Goal: Information Seeking & Learning: Learn about a topic

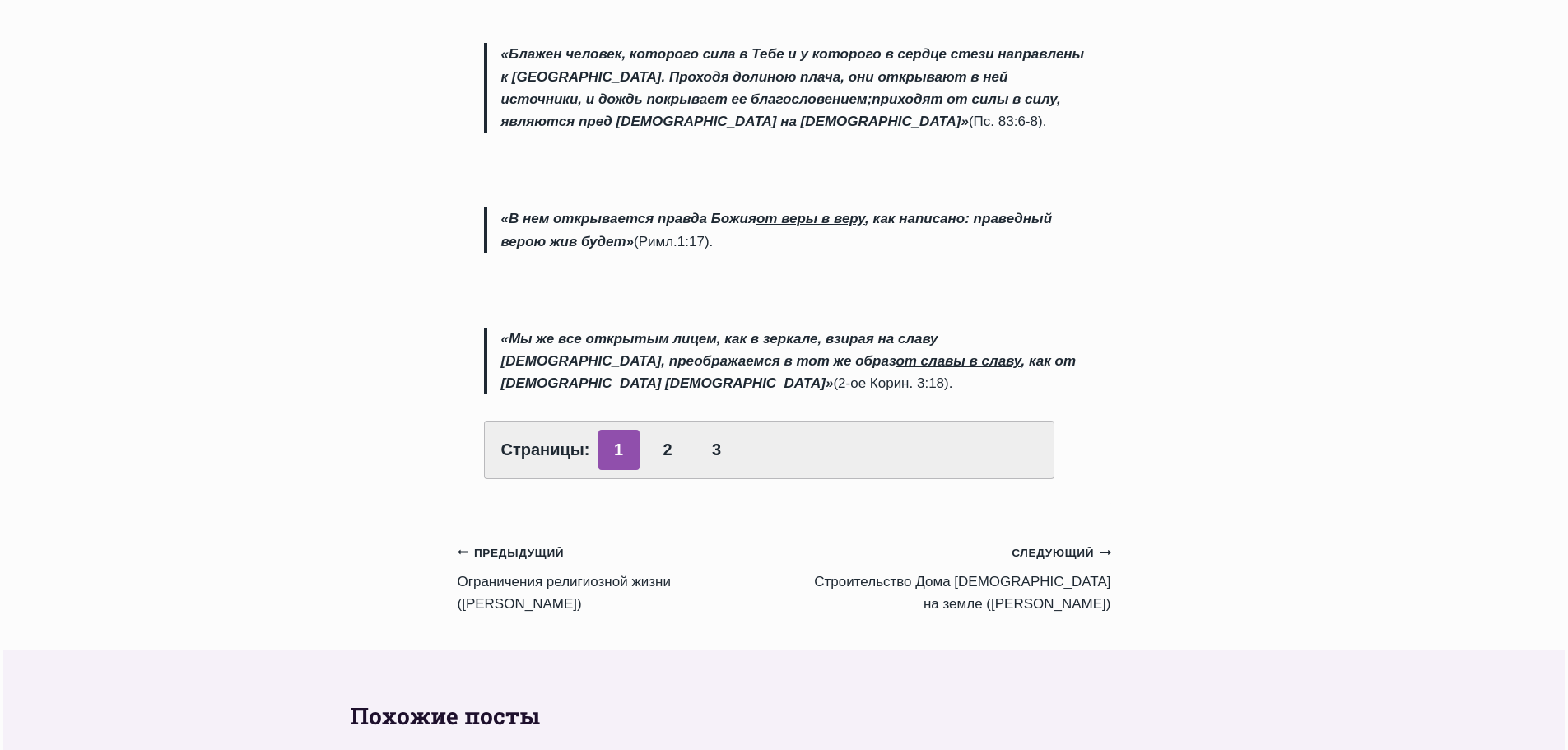
scroll to position [577, 0]
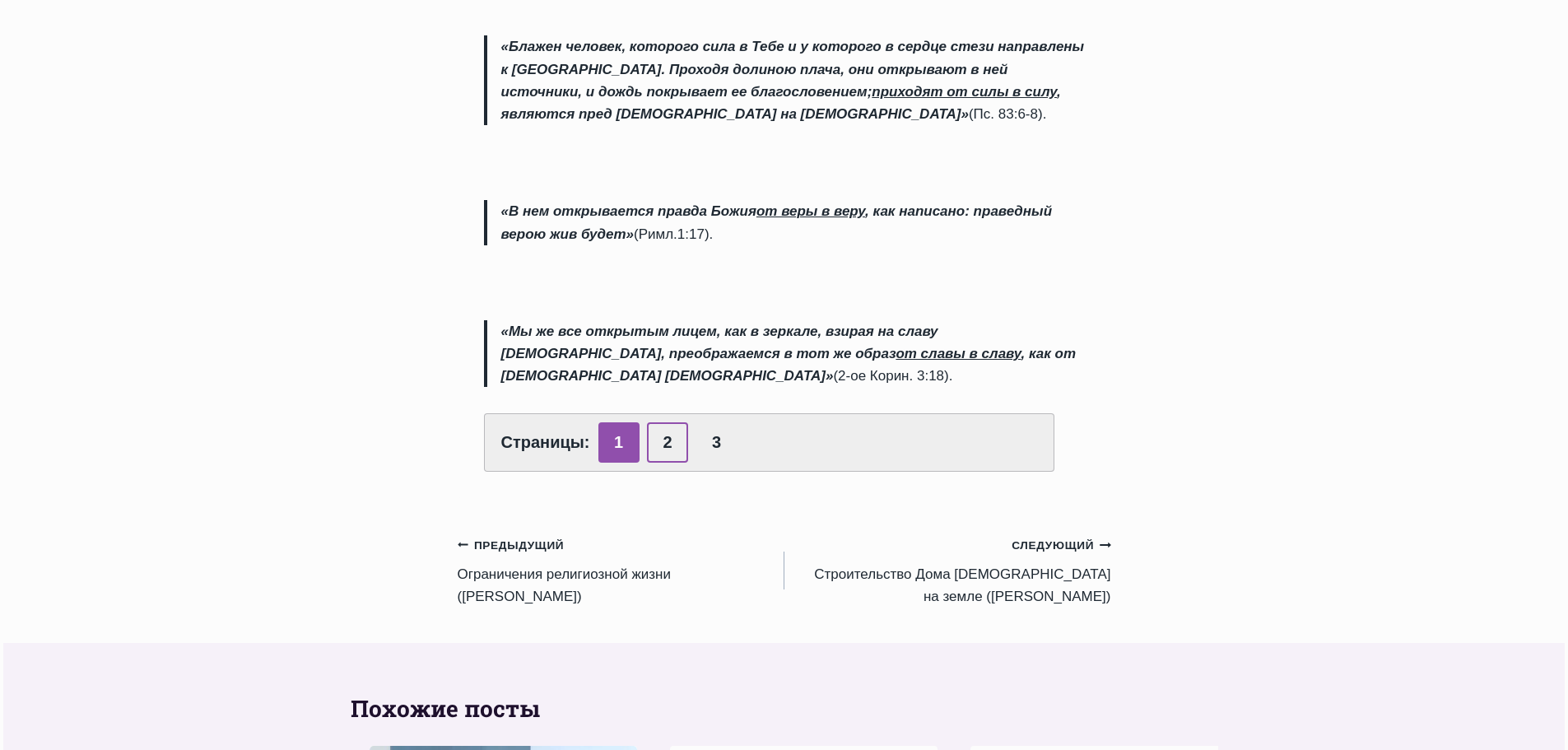
click at [680, 462] on link "2" at bounding box center [668, 443] width 41 height 41
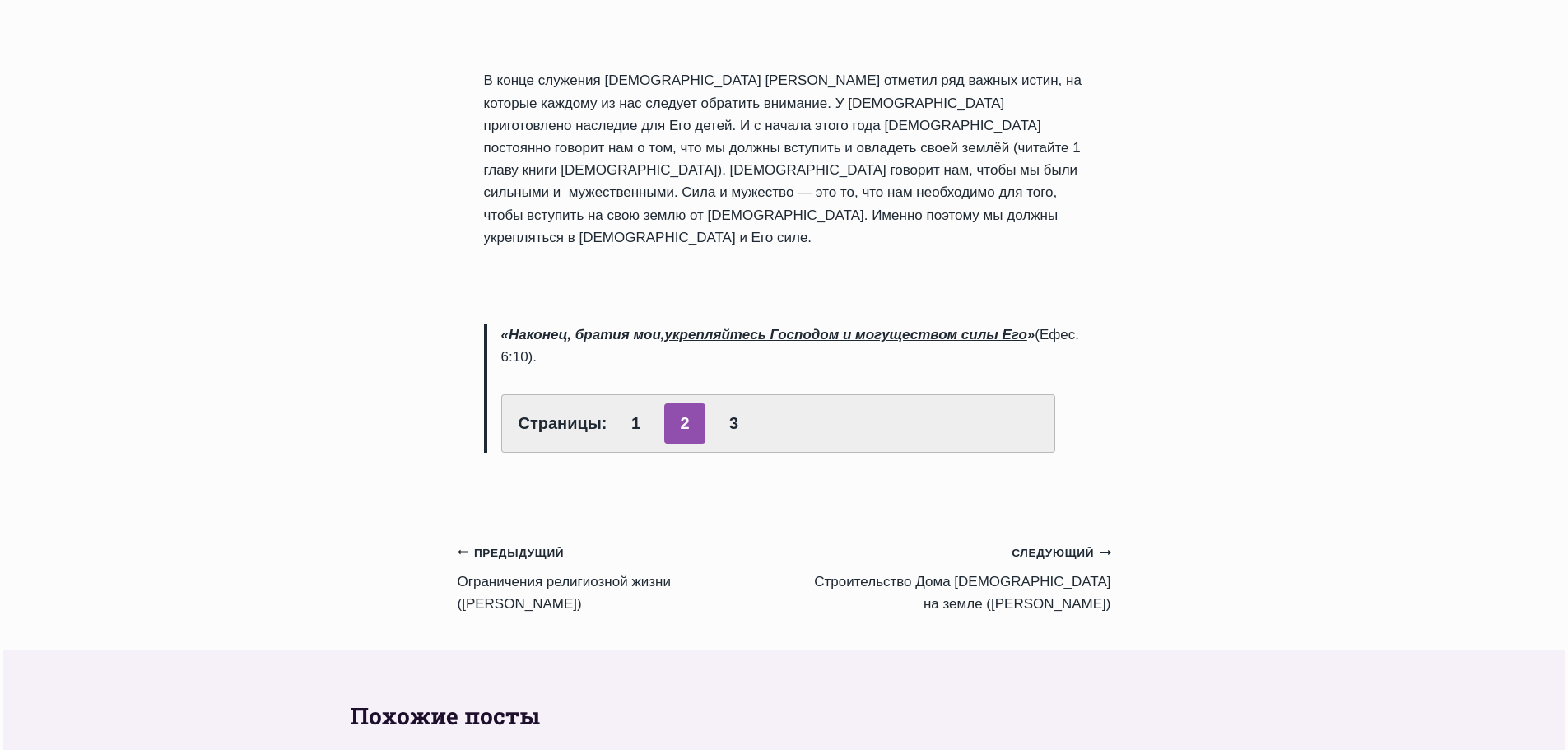
scroll to position [1482, 0]
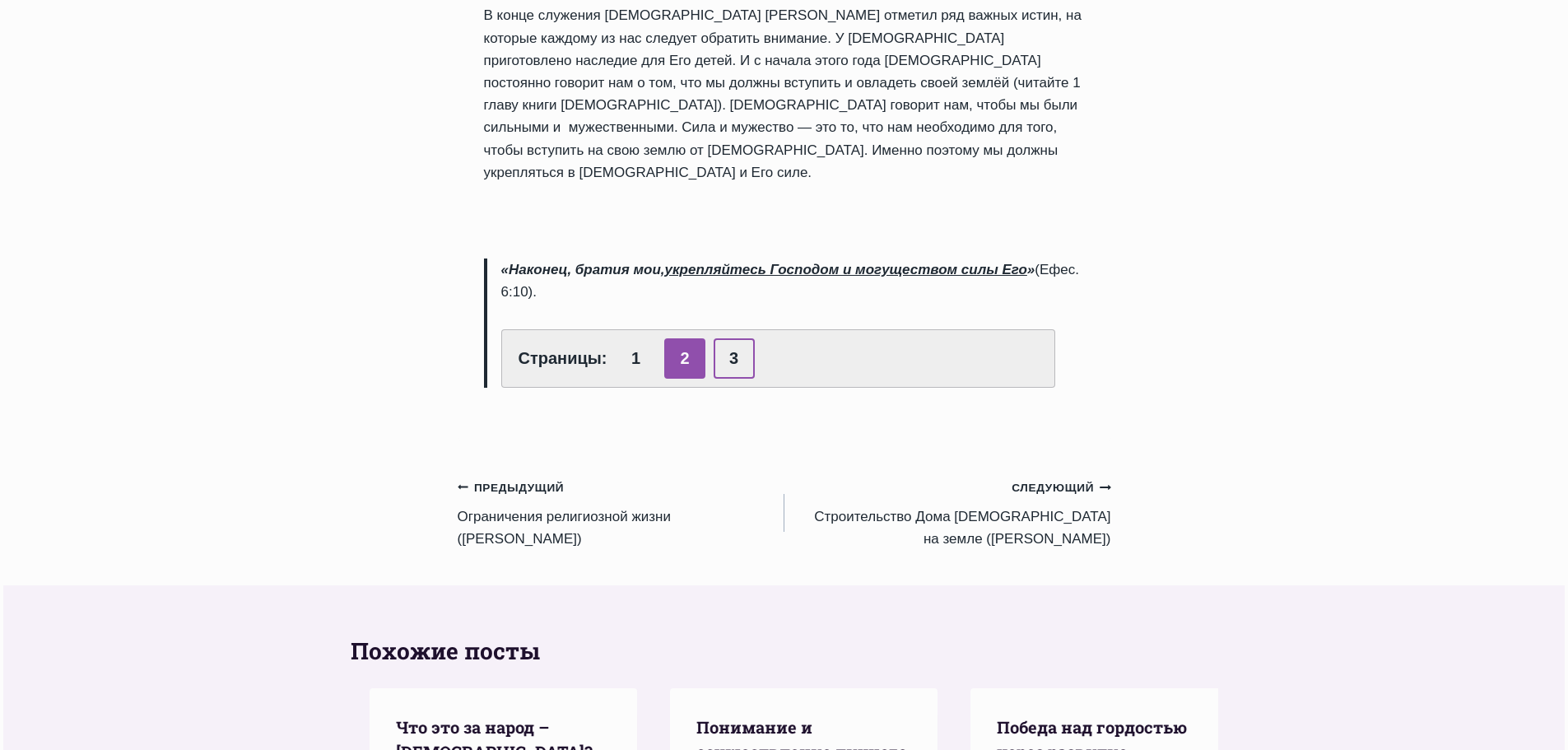
click at [741, 379] on link "3" at bounding box center [735, 359] width 41 height 41
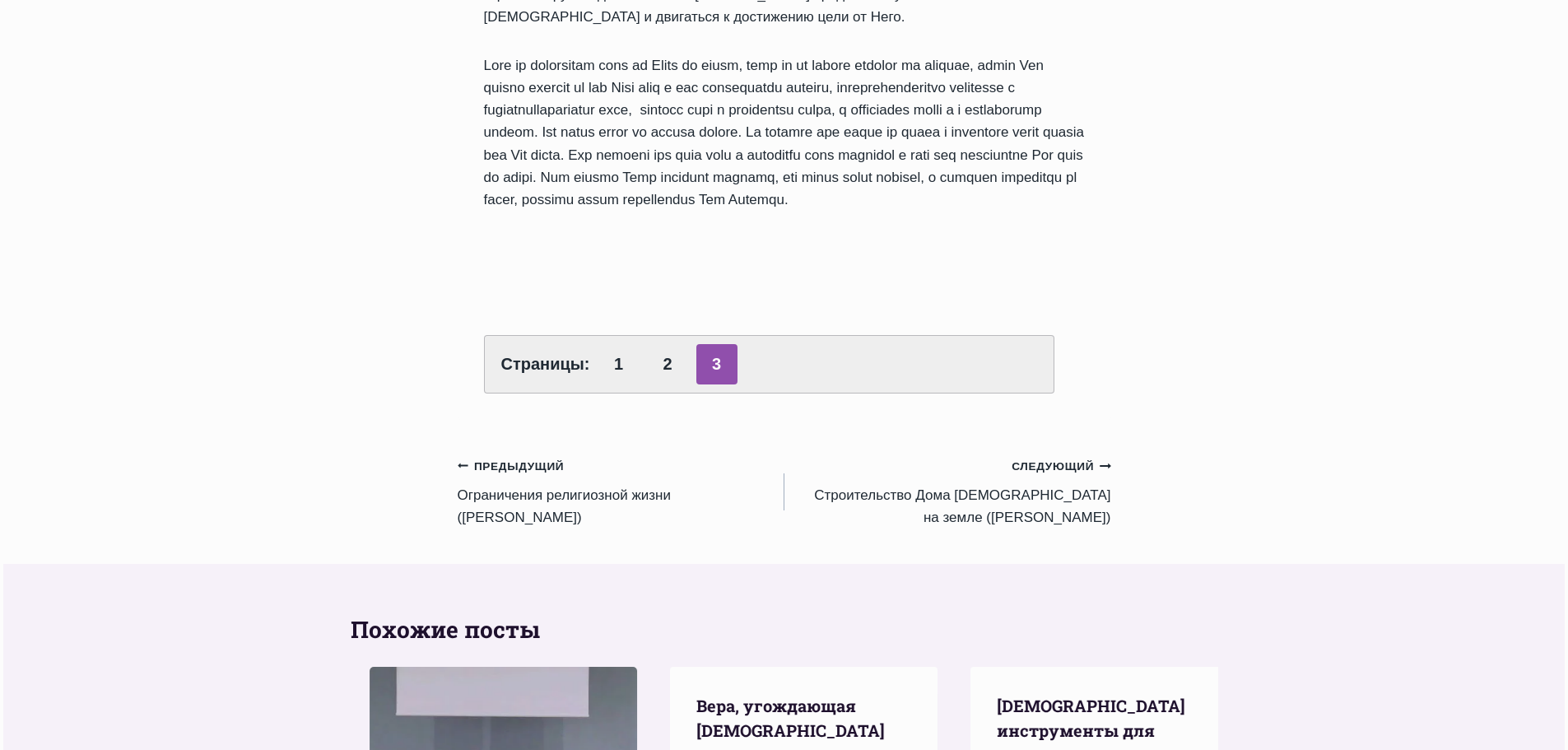
scroll to position [1729, 0]
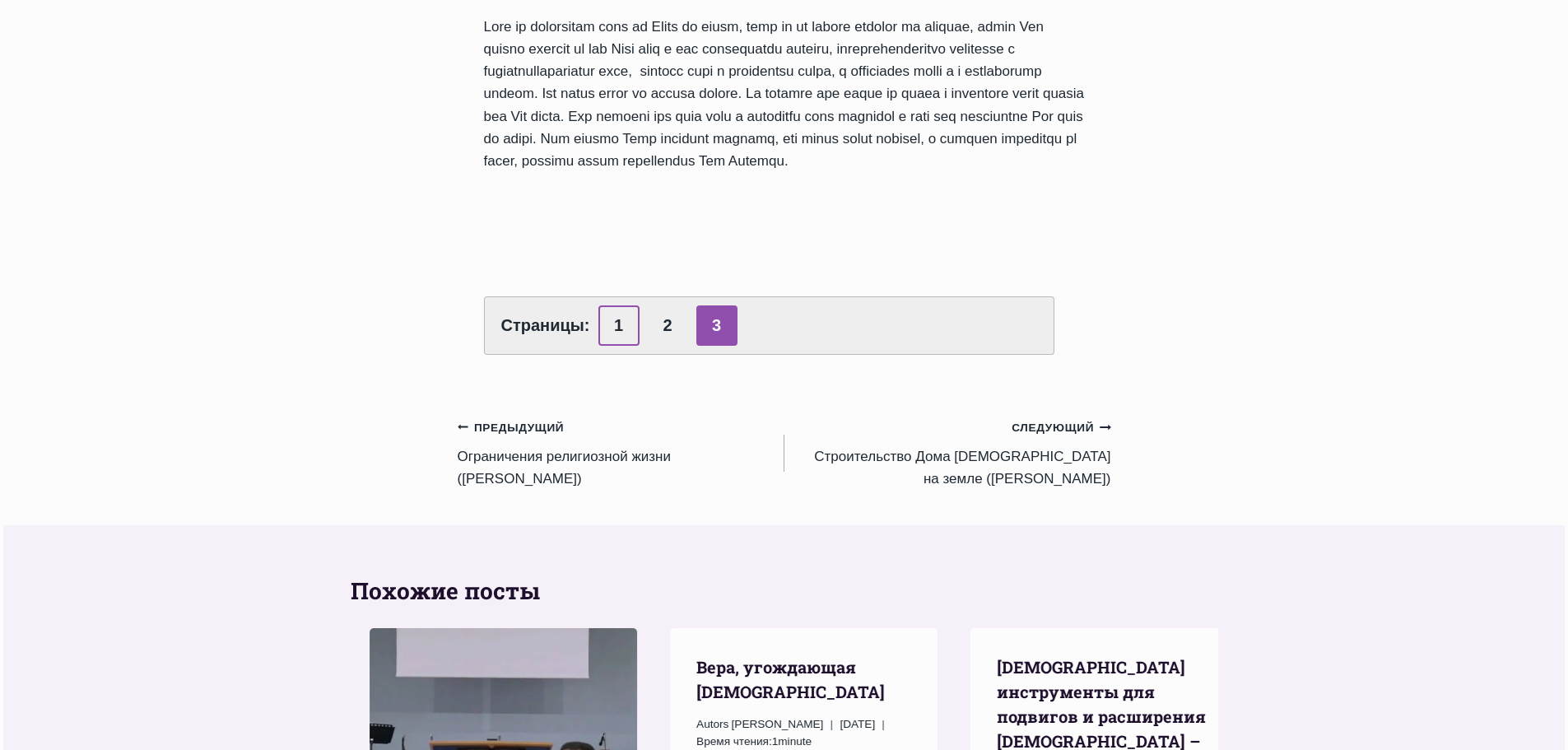
click at [633, 346] on link "1" at bounding box center [619, 326] width 41 height 41
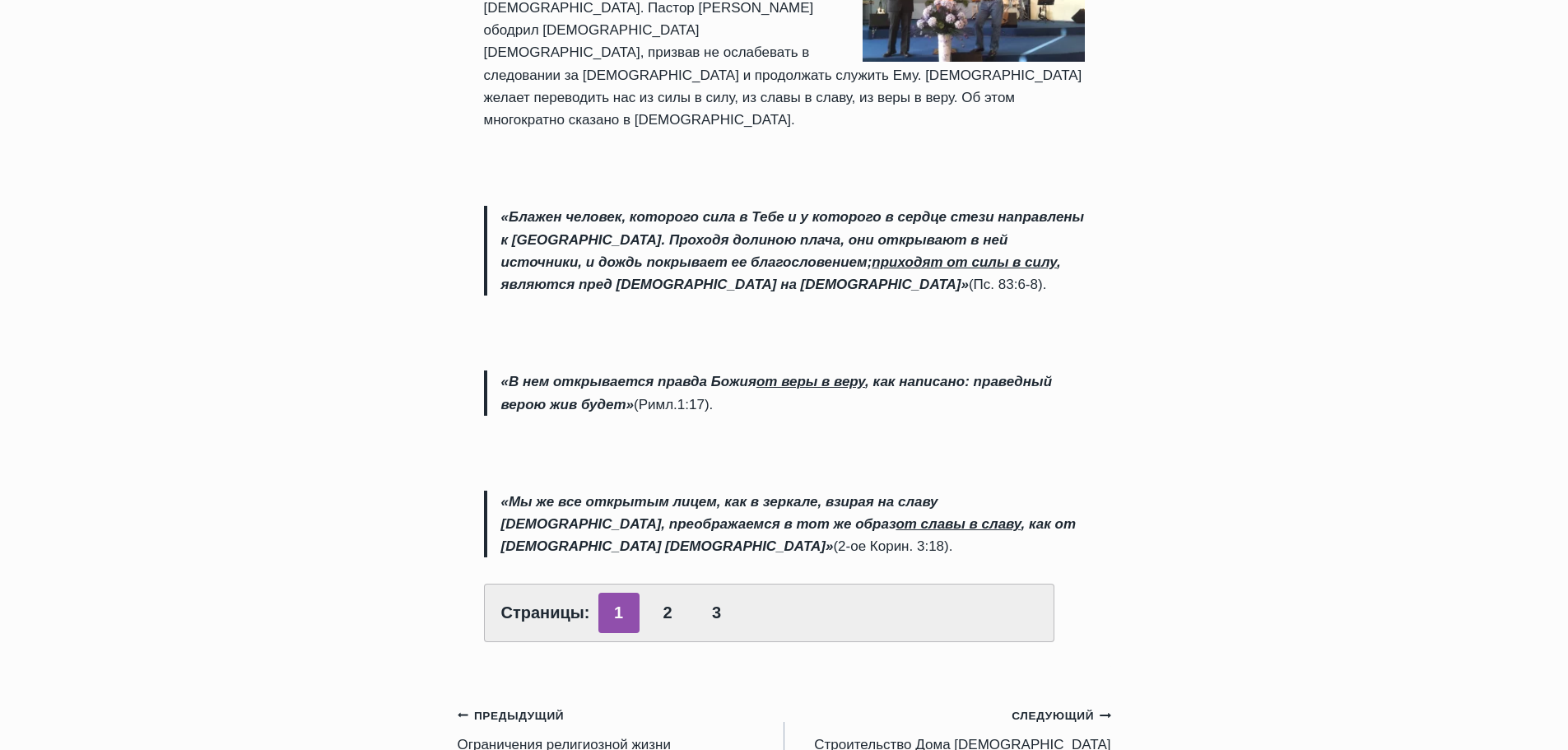
scroll to position [412, 0]
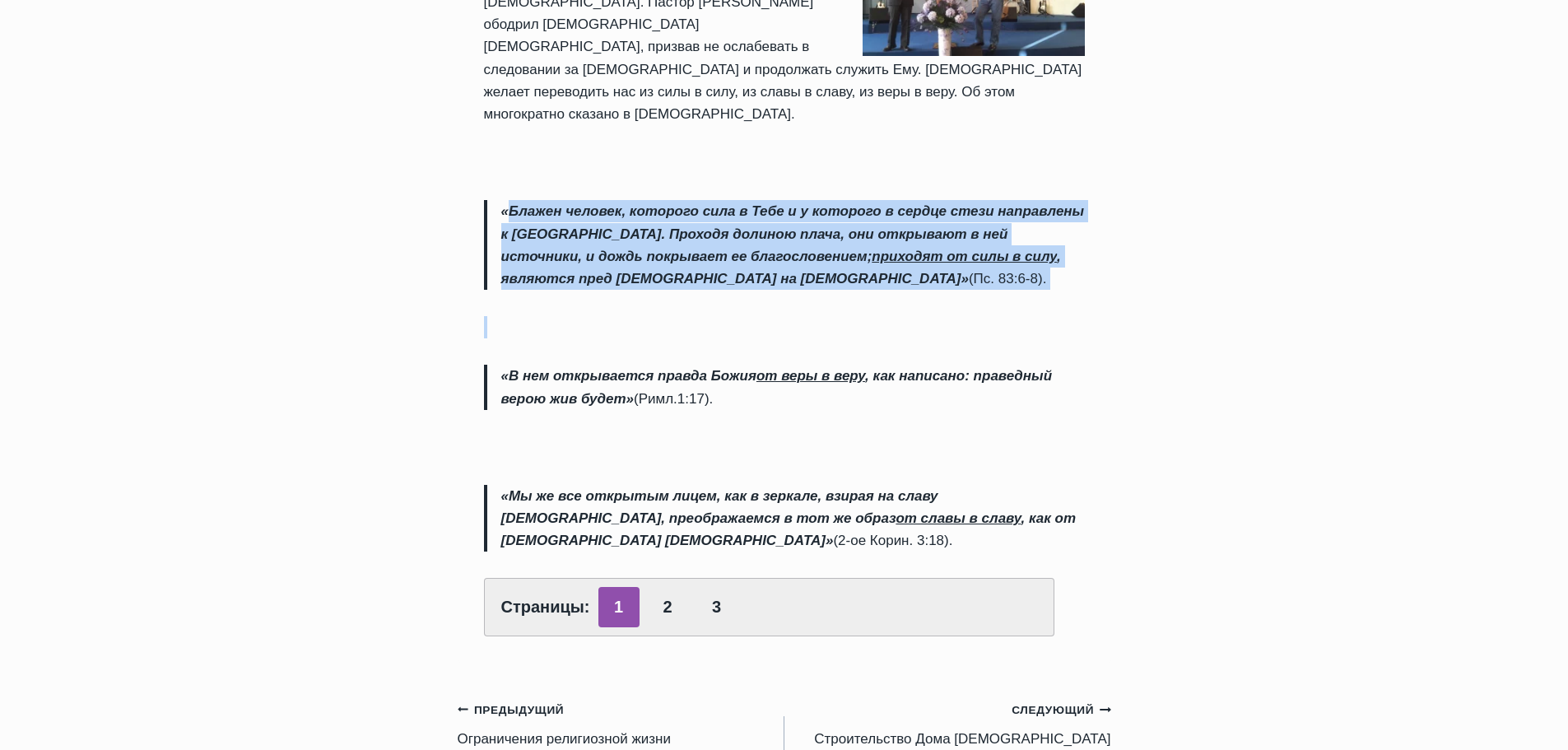
drag, startPoint x: 517, startPoint y: 206, endPoint x: 1071, endPoint y: 300, distance: 561.9
click at [1071, 300] on div "[dropcap]В[/dropcap] это [DATE] в [DEMOGRAPHIC_DATA] служил [DEMOGRAPHIC_DATA] …" at bounding box center [785, 268] width 601 height 735
copy div "Блажен человек, которого сила в Тебе и у которого в сердце стези направлены к […"
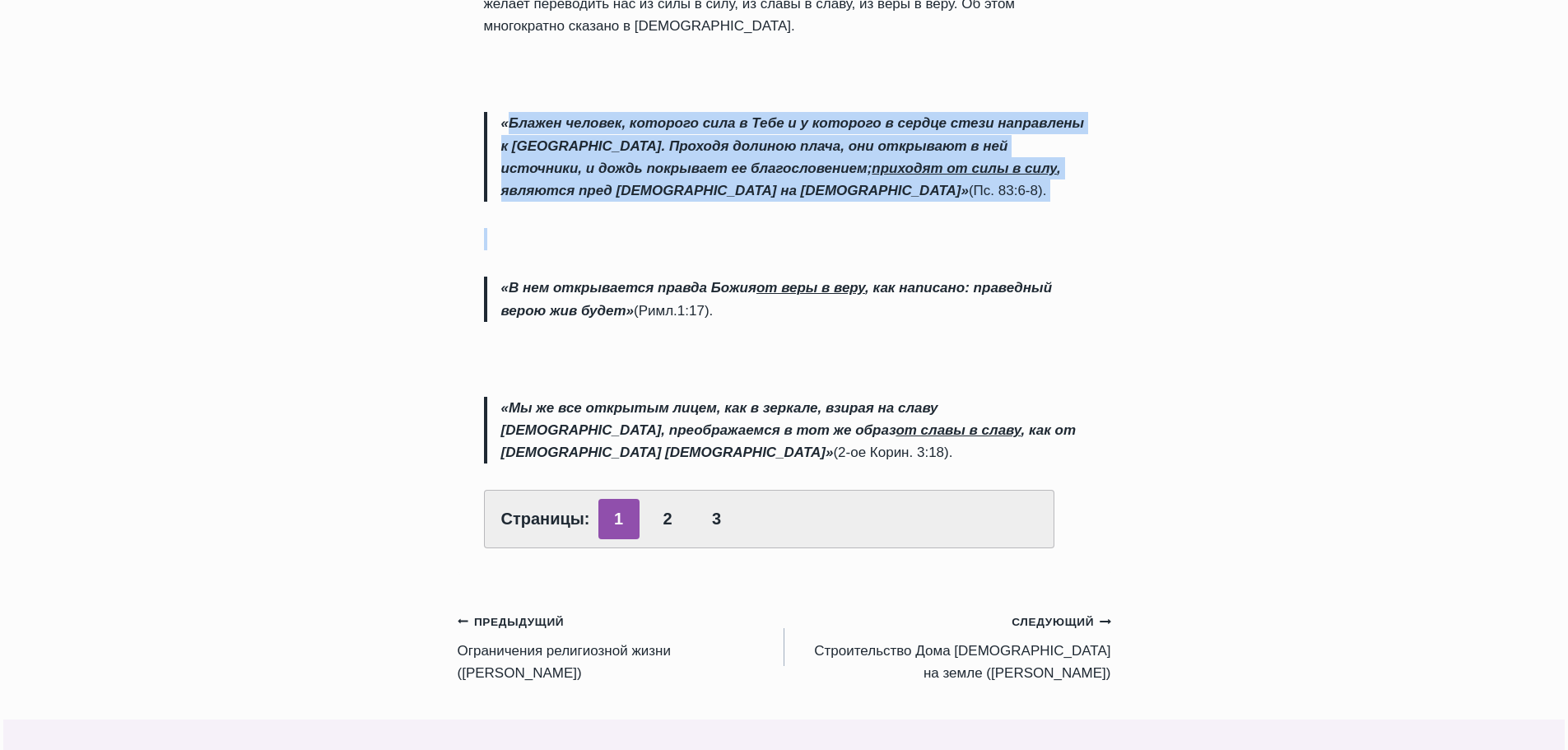
scroll to position [577, 0]
